Goal: Complete application form

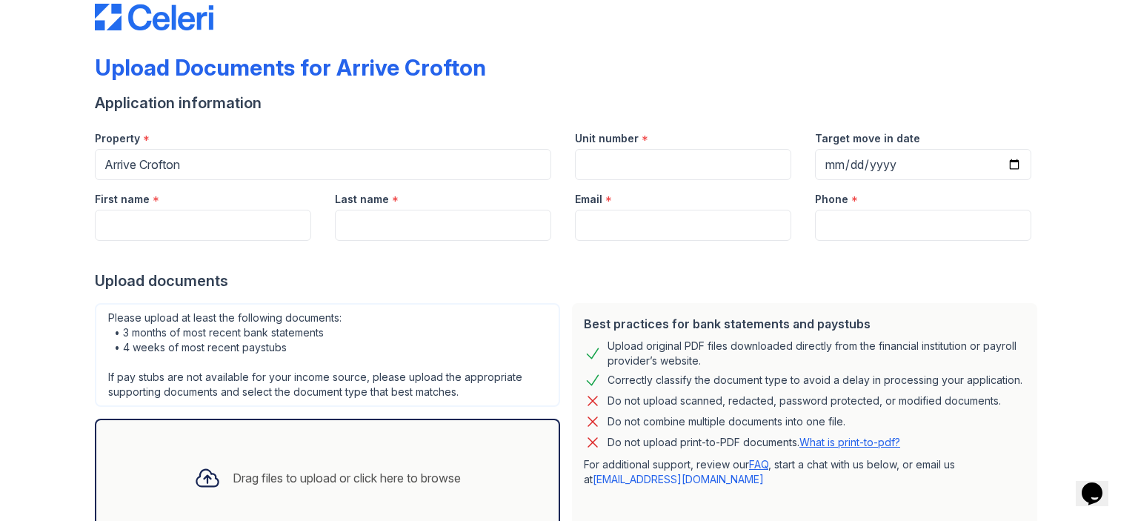
scroll to position [36, 0]
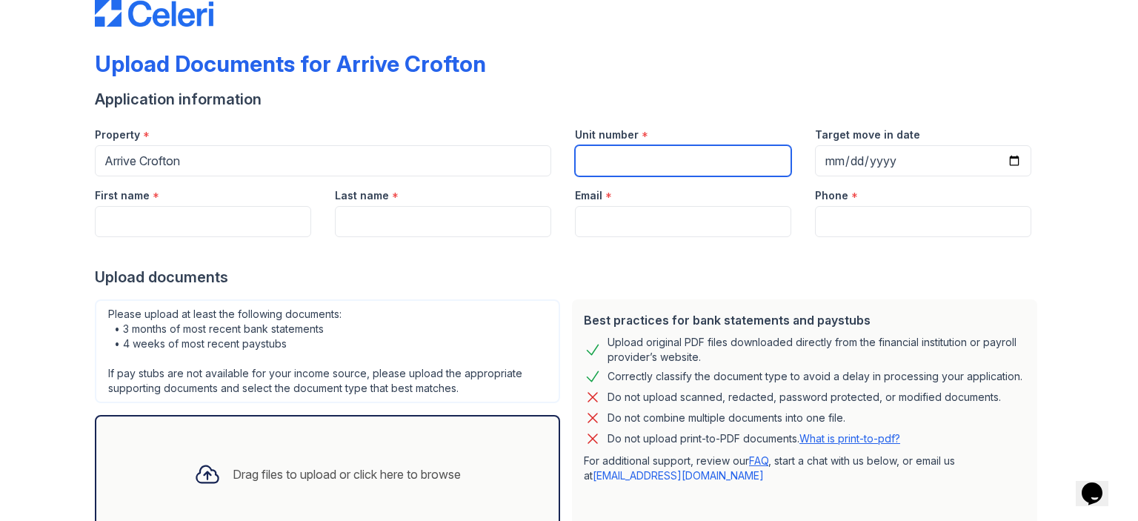
click at [607, 153] on input "Unit number" at bounding box center [683, 160] width 216 height 31
type input "431"
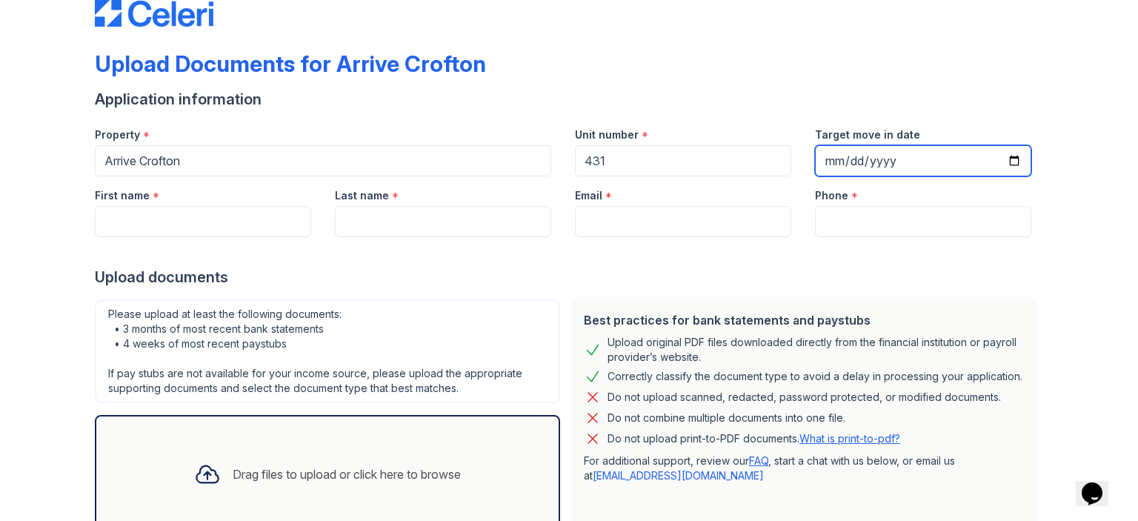
click at [845, 159] on input "Target move in date" at bounding box center [923, 160] width 216 height 31
click at [828, 150] on input "Target move in date" at bounding box center [923, 160] width 216 height 31
type input "[DATE]"
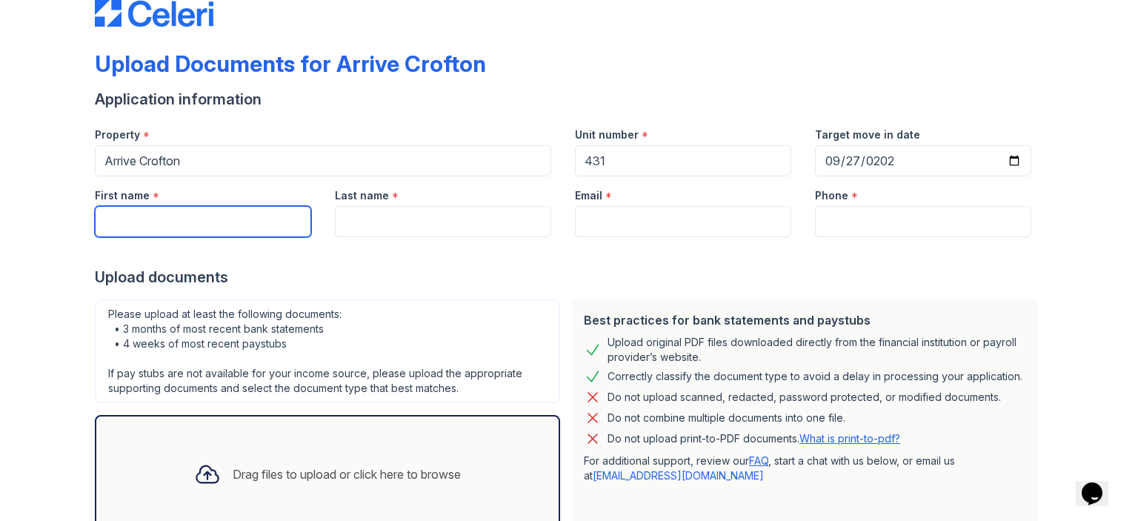
click at [224, 219] on input "First name" at bounding box center [203, 221] width 216 height 31
type input "[PERSON_NAME]"
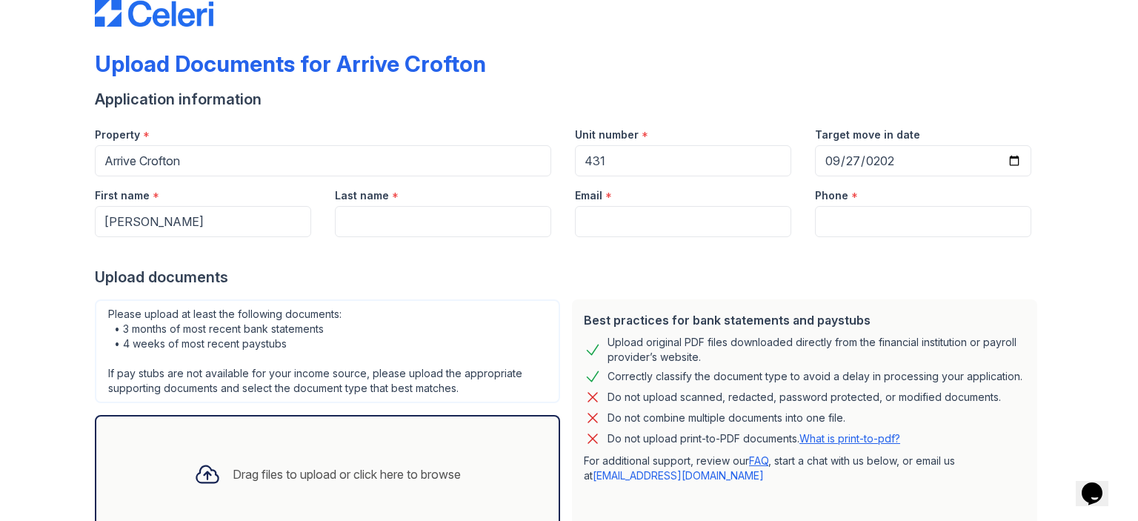
click at [393, 204] on div "Last name *" at bounding box center [443, 191] width 216 height 30
click at [388, 222] on input "Last name" at bounding box center [443, 221] width 216 height 31
type input "[PERSON_NAME]"
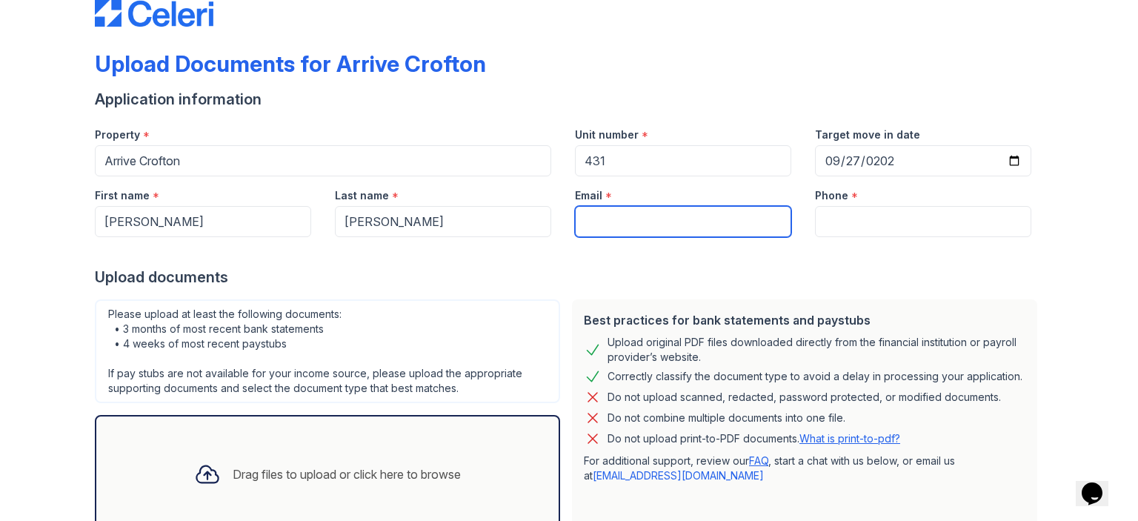
click at [620, 218] on input "Email" at bounding box center [683, 221] width 216 height 31
type input "[EMAIL_ADDRESS][DOMAIN_NAME]"
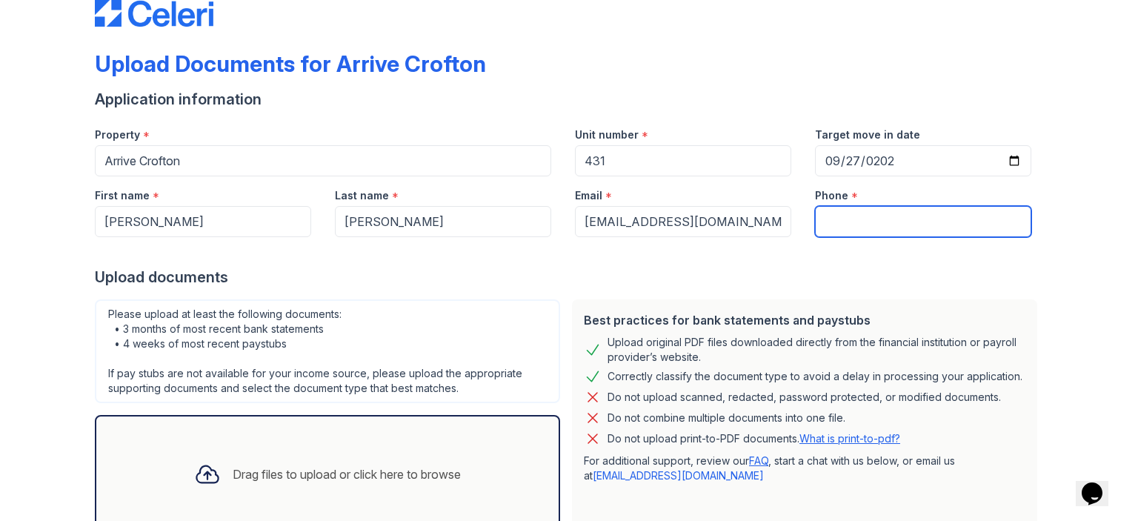
click at [887, 216] on input "Phone" at bounding box center [923, 221] width 216 height 31
type input "[PHONE_NUMBER]"
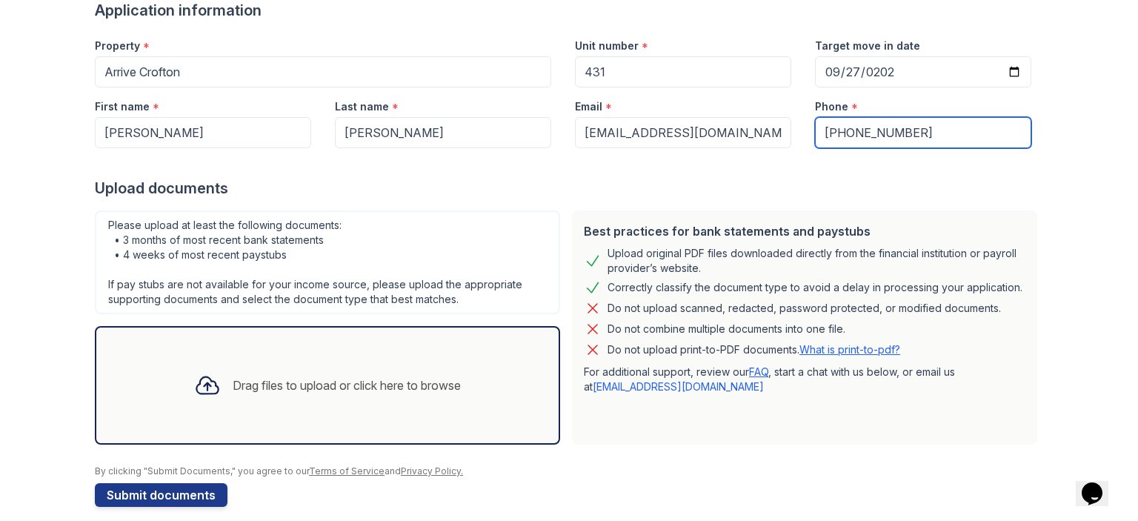
scroll to position [139, 0]
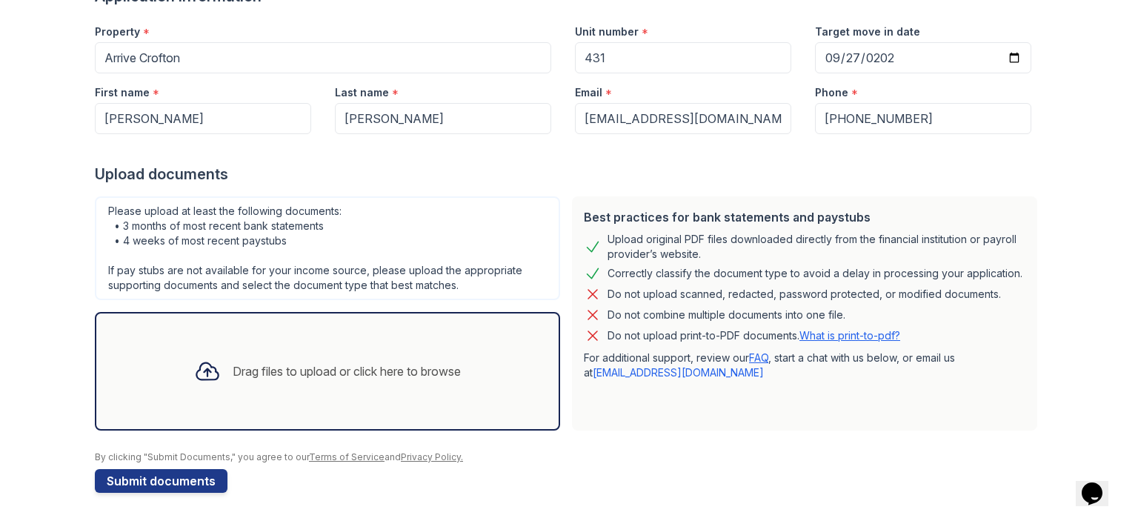
click at [300, 340] on div "Drag files to upload or click here to browse" at bounding box center [327, 371] width 465 height 119
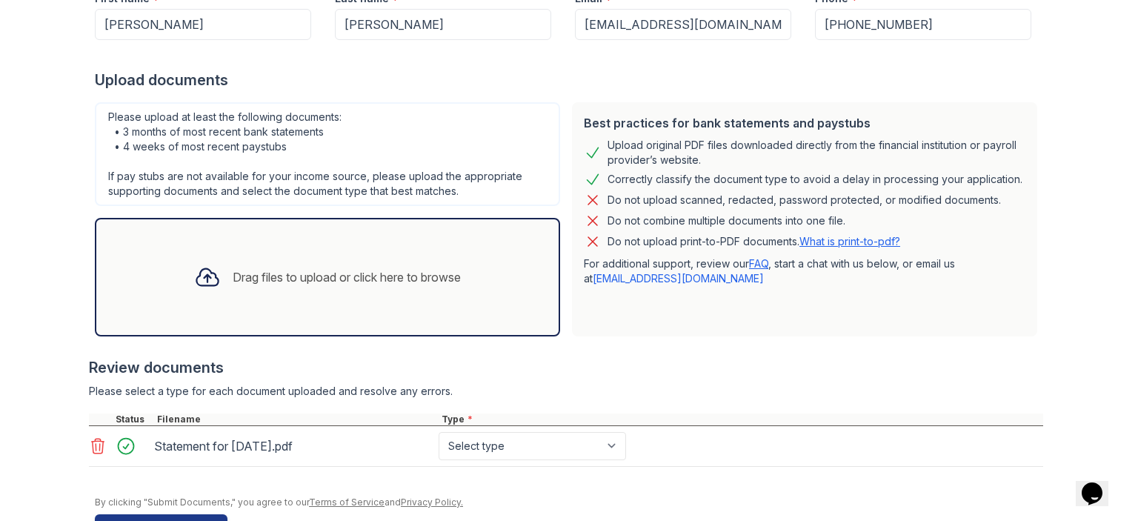
scroll to position [277, 0]
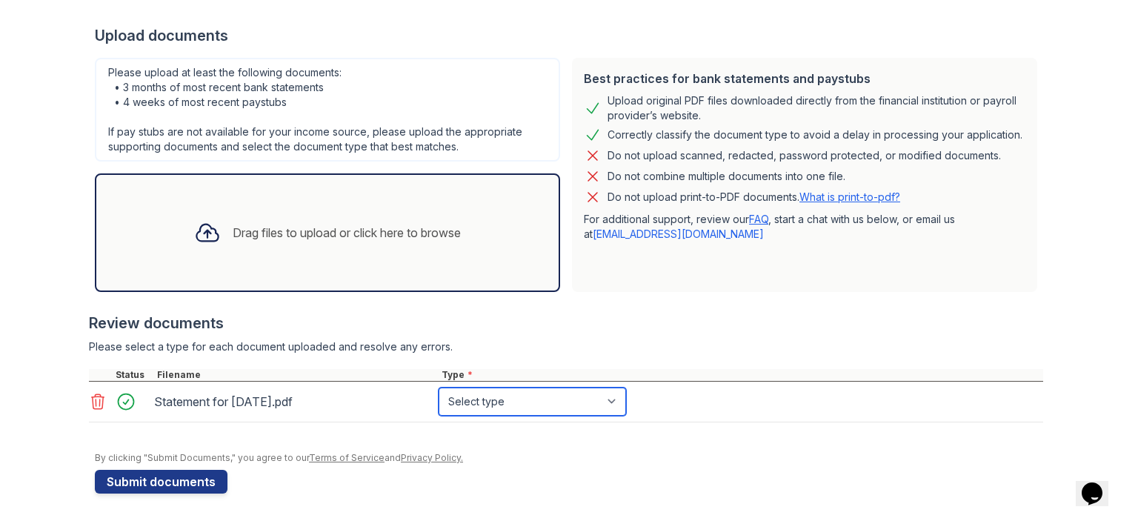
click at [605, 394] on select "Select type Paystub Bank Statement Offer Letter Tax Documents Benefit Award Let…" at bounding box center [532, 402] width 187 height 28
select select "paystub"
click at [439, 388] on select "Select type Paystub Bank Statement Offer Letter Tax Documents Benefit Award Let…" at bounding box center [532, 402] width 187 height 28
click at [219, 245] on div "Drag files to upload or click here to browse" at bounding box center [327, 232] width 290 height 50
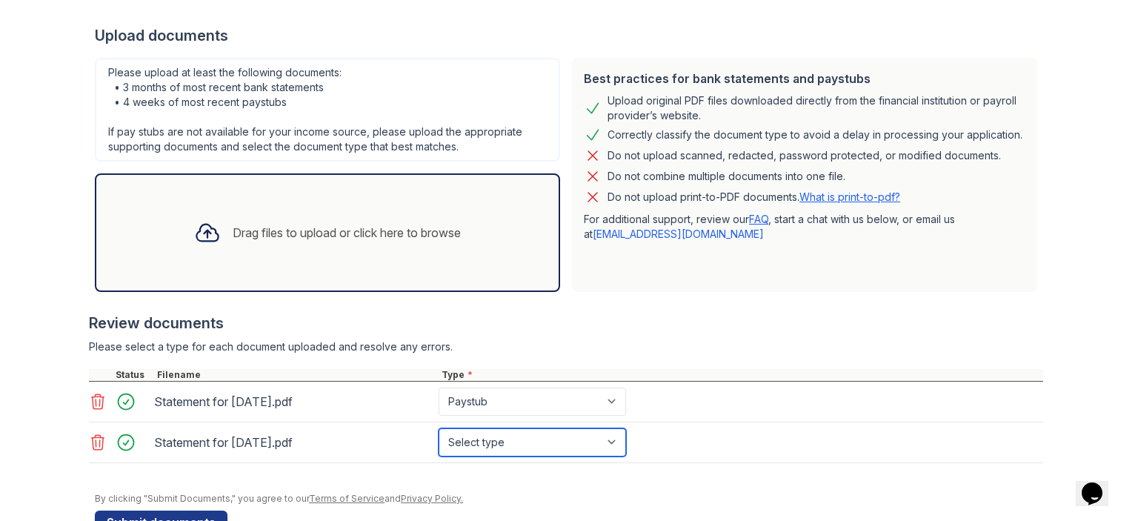
click at [591, 450] on select "Select type Paystub Bank Statement Offer Letter Tax Documents Benefit Award Let…" at bounding box center [532, 442] width 187 height 28
select select "paystub"
click at [439, 428] on select "Select type Paystub Bank Statement Offer Letter Tax Documents Benefit Award Let…" at bounding box center [532, 442] width 187 height 28
click at [399, 228] on div "Drag files to upload or click here to browse" at bounding box center [347, 233] width 228 height 18
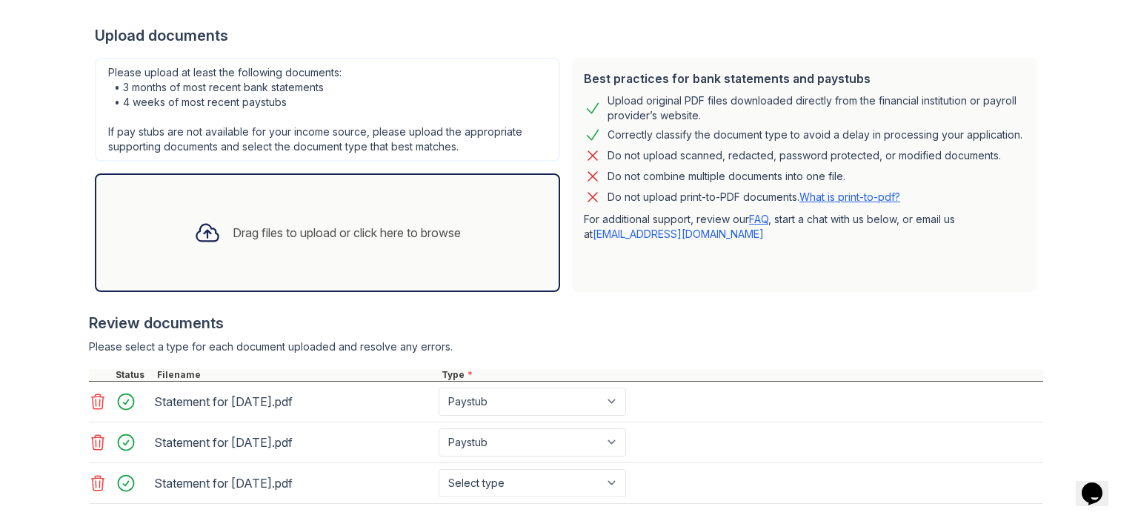
scroll to position [358, 0]
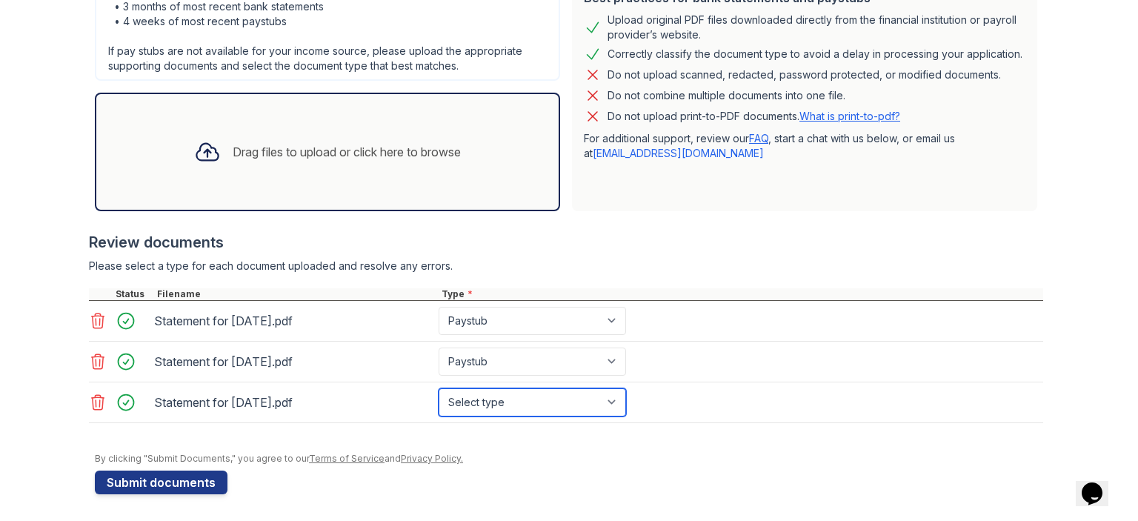
click at [533, 401] on select "Select type Paystub Bank Statement Offer Letter Tax Documents Benefit Award Let…" at bounding box center [532, 402] width 187 height 28
select select "paystub"
click at [439, 388] on select "Select type Paystub Bank Statement Offer Letter Tax Documents Benefit Award Let…" at bounding box center [532, 402] width 187 height 28
click at [307, 146] on div "Drag files to upload or click here to browse" at bounding box center [347, 152] width 228 height 18
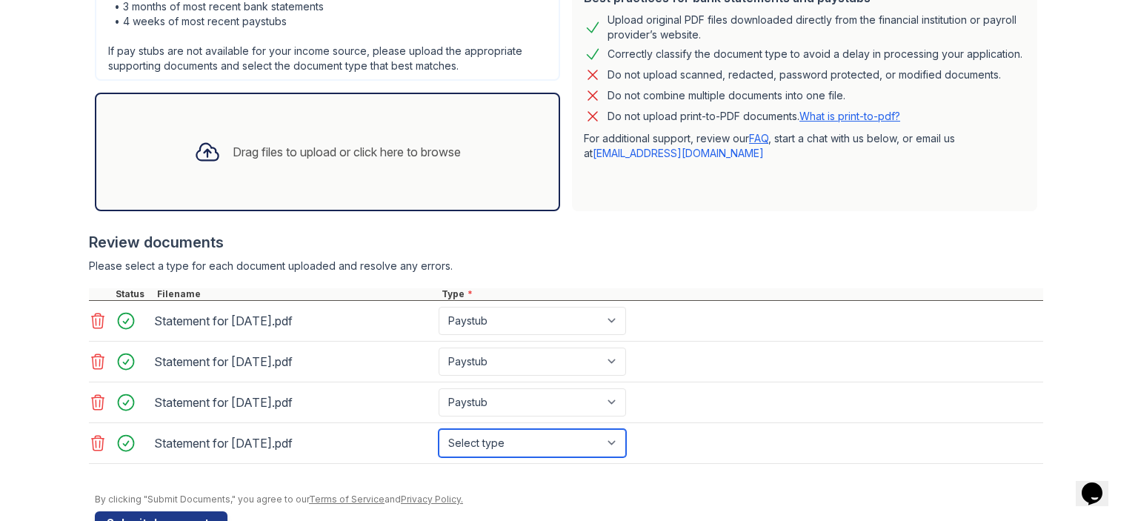
click at [605, 447] on select "Select type Paystub Bank Statement Offer Letter Tax Documents Benefit Award Let…" at bounding box center [532, 443] width 187 height 28
select select "paystub"
click at [439, 429] on select "Select type Paystub Bank Statement Offer Letter Tax Documents Benefit Award Let…" at bounding box center [532, 443] width 187 height 28
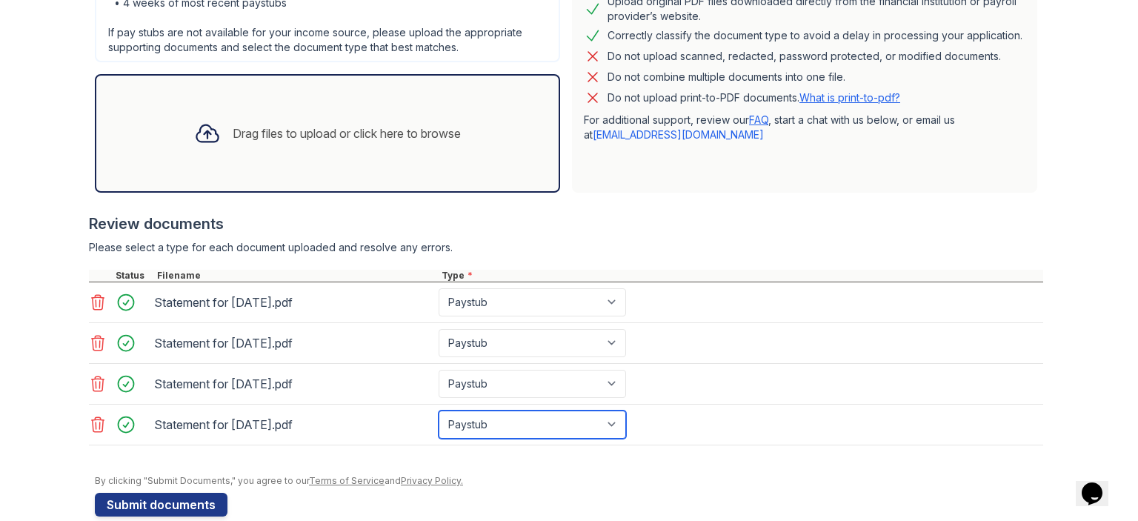
scroll to position [370, 0]
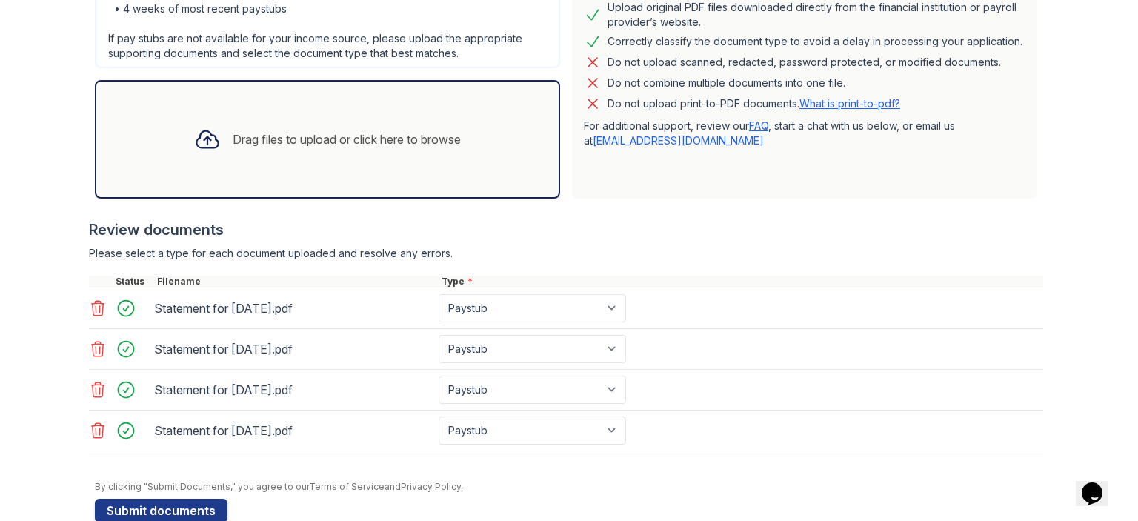
click at [276, 121] on div "Drag files to upload or click here to browse" at bounding box center [327, 139] width 290 height 50
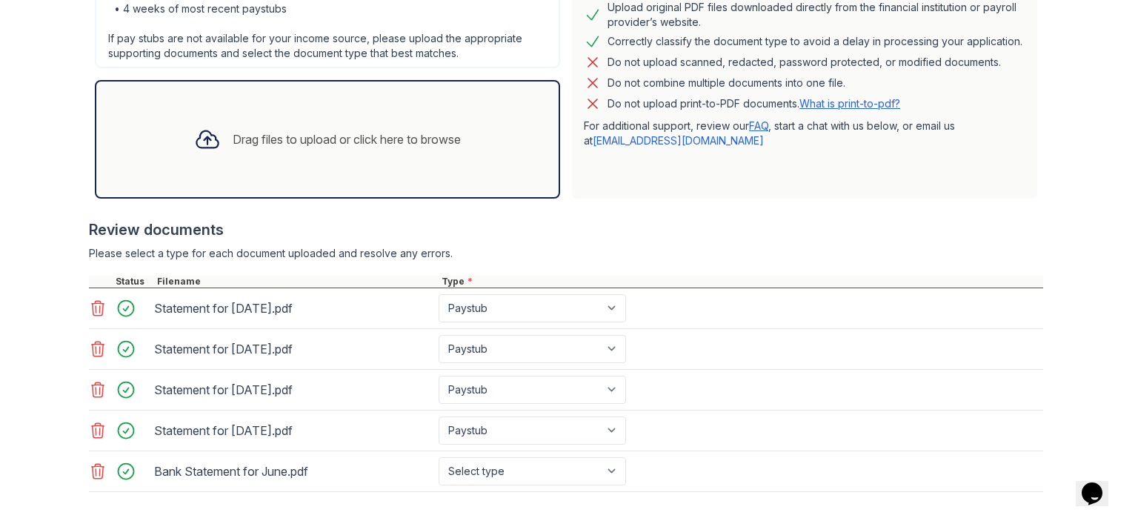
click at [233, 133] on div "Drag files to upload or click here to browse" at bounding box center [347, 139] width 228 height 18
click at [196, 132] on icon at bounding box center [207, 139] width 27 height 27
click at [253, 136] on div "Drag files to upload or click here to browse" at bounding box center [347, 139] width 228 height 18
click at [216, 139] on div at bounding box center [207, 139] width 39 height 39
click at [233, 143] on div "Drag files to upload or click here to browse" at bounding box center [347, 139] width 228 height 18
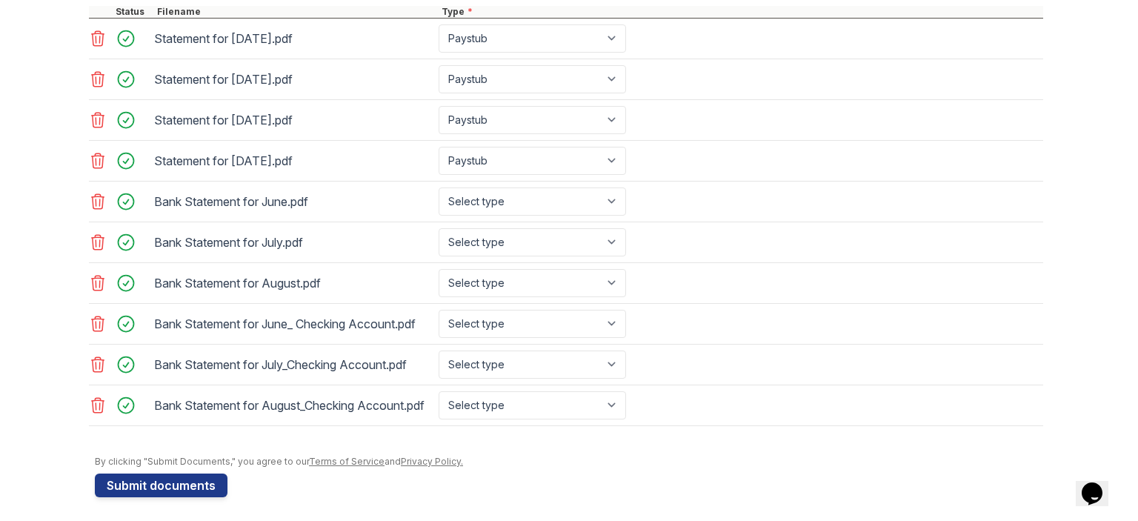
scroll to position [653, 0]
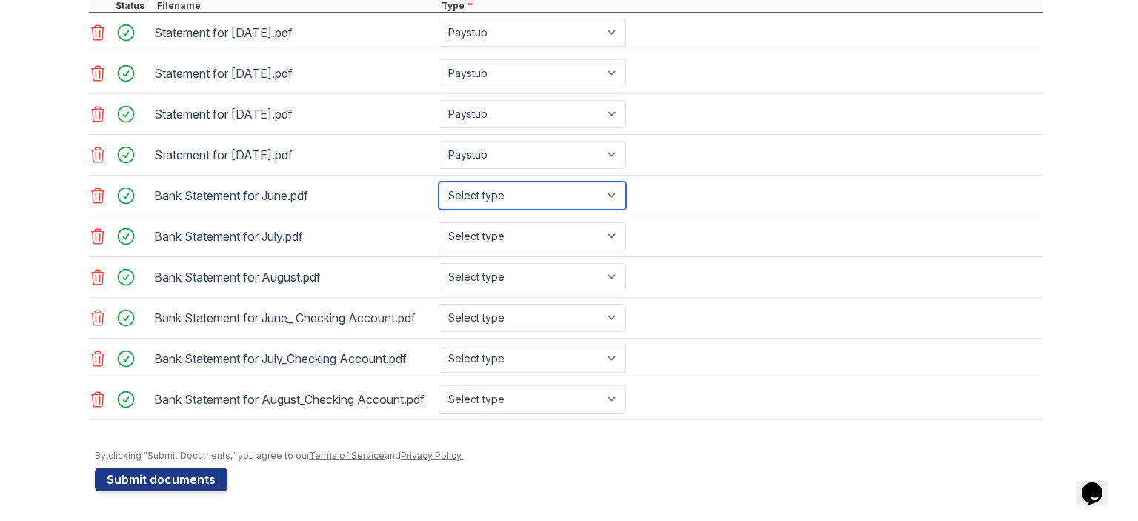
click at [575, 183] on select "Select type Paystub Bank Statement Offer Letter Tax Documents Benefit Award Let…" at bounding box center [532, 196] width 187 height 28
select select "bank_statement"
click at [439, 182] on select "Select type Paystub Bank Statement Offer Letter Tax Documents Benefit Award Let…" at bounding box center [532, 196] width 187 height 28
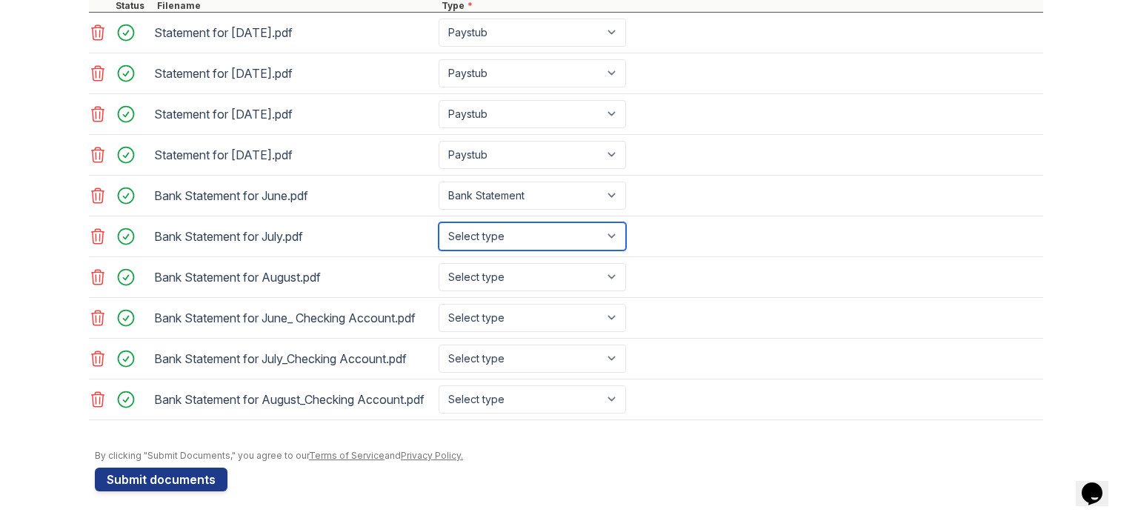
click at [576, 227] on select "Select type Paystub Bank Statement Offer Letter Tax Documents Benefit Award Let…" at bounding box center [532, 236] width 187 height 28
select select "bank_statement"
click at [439, 222] on select "Select type Paystub Bank Statement Offer Letter Tax Documents Benefit Award Let…" at bounding box center [532, 236] width 187 height 28
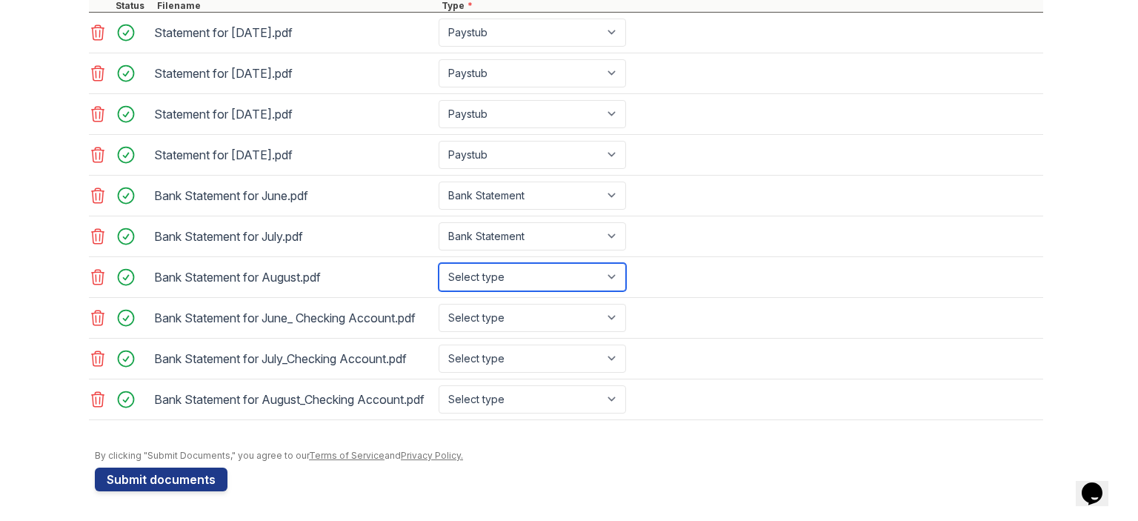
click at [570, 265] on select "Select type Paystub Bank Statement Offer Letter Tax Documents Benefit Award Let…" at bounding box center [532, 277] width 187 height 28
select select "bank_statement"
click at [439, 263] on select "Select type Paystub Bank Statement Offer Letter Tax Documents Benefit Award Let…" at bounding box center [532, 277] width 187 height 28
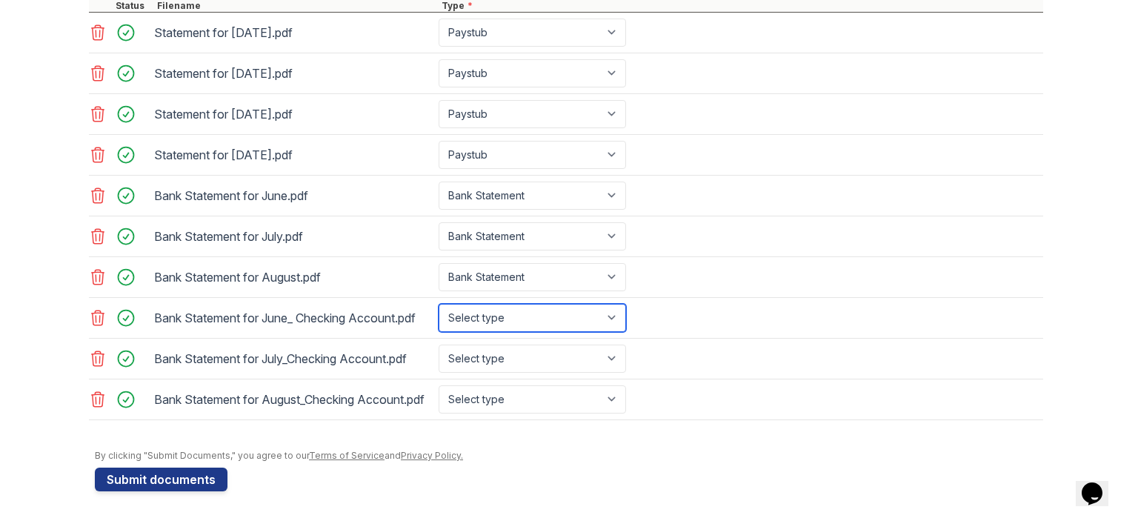
click at [570, 310] on select "Select type Paystub Bank Statement Offer Letter Tax Documents Benefit Award Let…" at bounding box center [532, 318] width 187 height 28
select select "bank_statement"
click at [439, 304] on select "Select type Paystub Bank Statement Offer Letter Tax Documents Benefit Award Let…" at bounding box center [532, 318] width 187 height 28
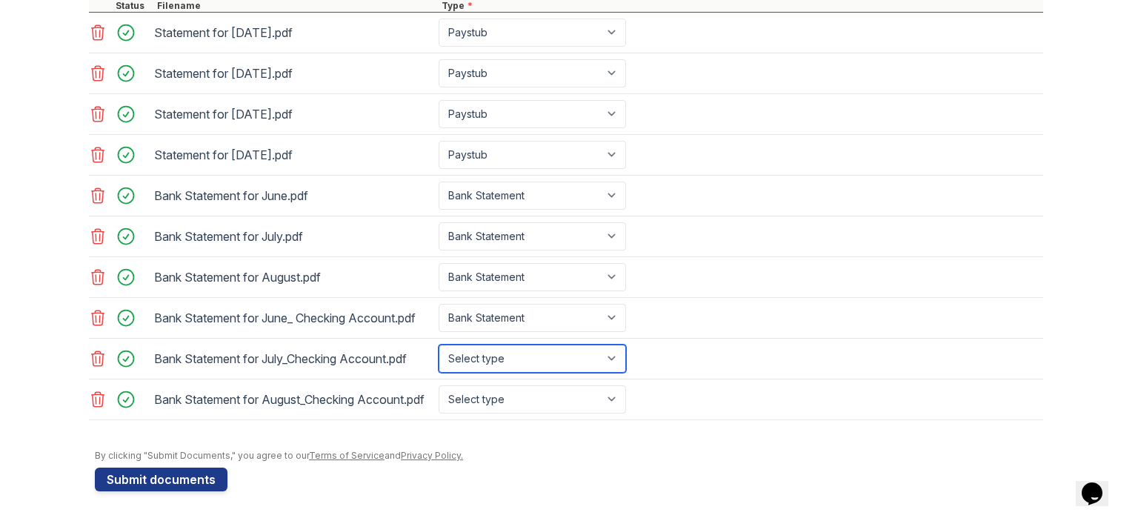
click at [566, 350] on select "Select type Paystub Bank Statement Offer Letter Tax Documents Benefit Award Let…" at bounding box center [532, 359] width 187 height 28
select select "bank_statement"
click at [439, 345] on select "Select type Paystub Bank Statement Offer Letter Tax Documents Benefit Award Let…" at bounding box center [532, 359] width 187 height 28
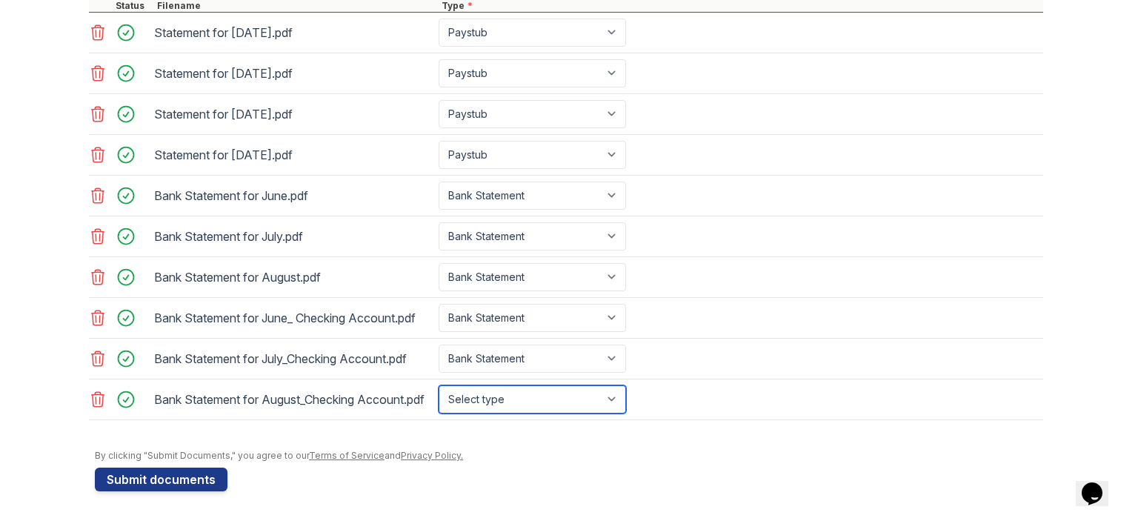
click at [554, 390] on select "Select type Paystub Bank Statement Offer Letter Tax Documents Benefit Award Let…" at bounding box center [532, 399] width 187 height 28
select select "bank_statement"
click at [439, 385] on select "Select type Paystub Bank Statement Offer Letter Tax Documents Benefit Award Let…" at bounding box center [532, 399] width 187 height 28
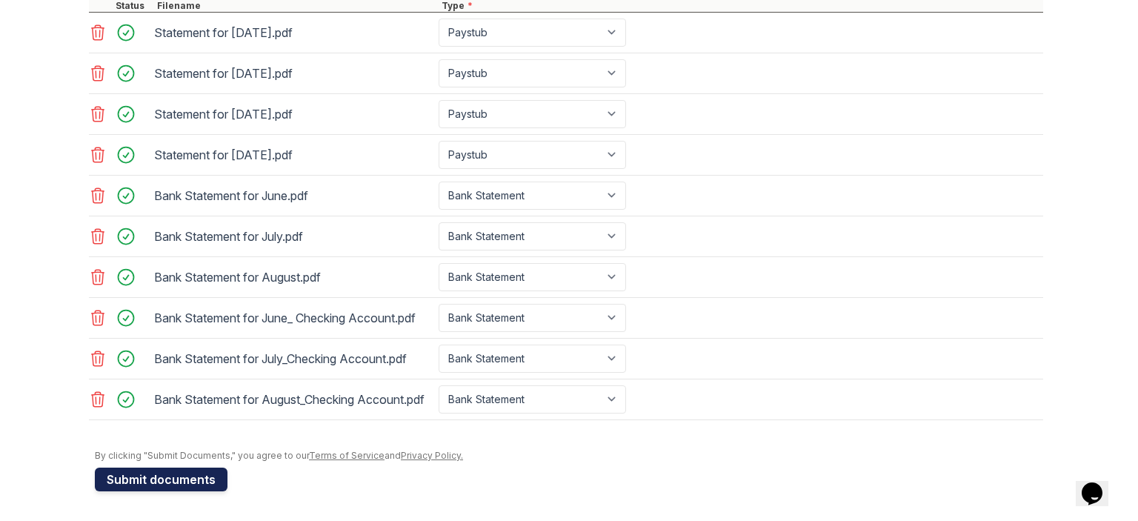
click at [189, 476] on button "Submit documents" at bounding box center [161, 480] width 133 height 24
